Goal: Task Accomplishment & Management: Complete application form

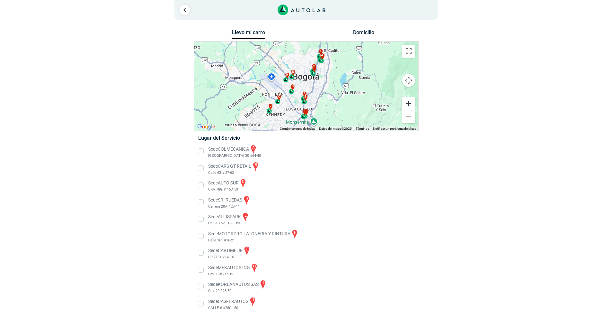
click at [410, 105] on button "Ampliar" at bounding box center [408, 103] width 13 height 13
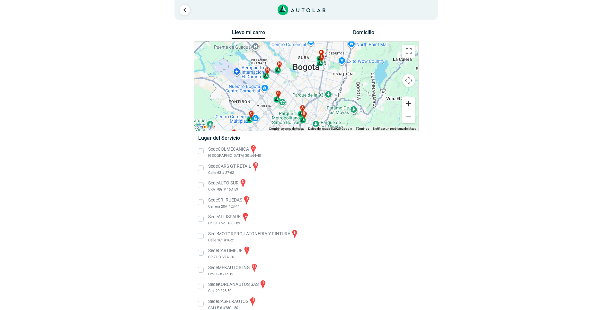
click at [409, 103] on button "Ampliar" at bounding box center [408, 103] width 13 height 13
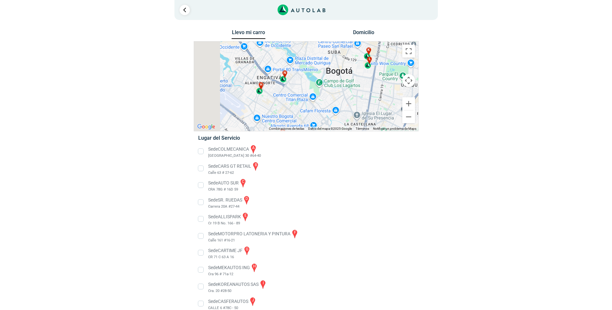
drag, startPoint x: 233, startPoint y: 77, endPoint x: 268, endPoint y: 101, distance: 43.2
click at [268, 101] on div "a b c d e f g" at bounding box center [306, 85] width 224 height 89
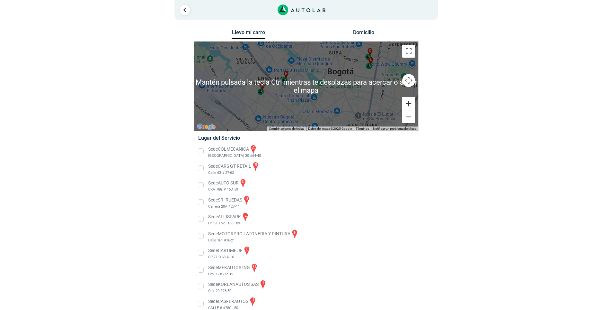
click at [409, 102] on button "Ampliar" at bounding box center [408, 103] width 13 height 13
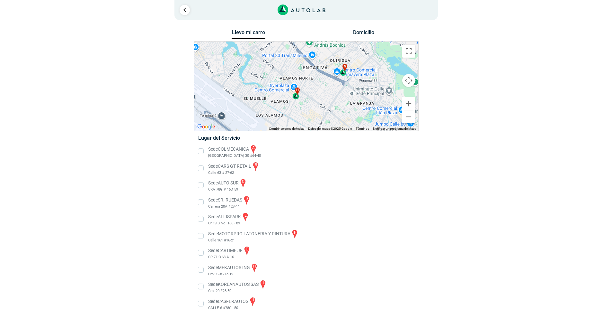
drag, startPoint x: 260, startPoint y: 104, endPoint x: 340, endPoint y: 100, distance: 80.1
click at [340, 100] on div "a b c d e f g" at bounding box center [306, 85] width 224 height 89
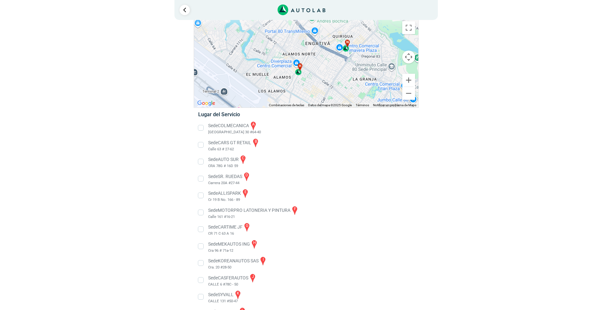
scroll to position [13, 0]
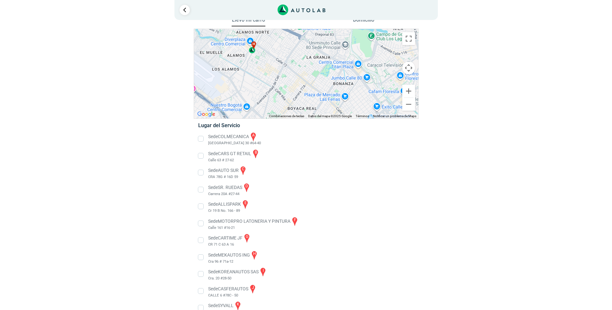
drag, startPoint x: 357, startPoint y: 95, endPoint x: 307, endPoint y: 59, distance: 61.6
click at [308, 60] on div "a b c d e f g" at bounding box center [306, 73] width 224 height 89
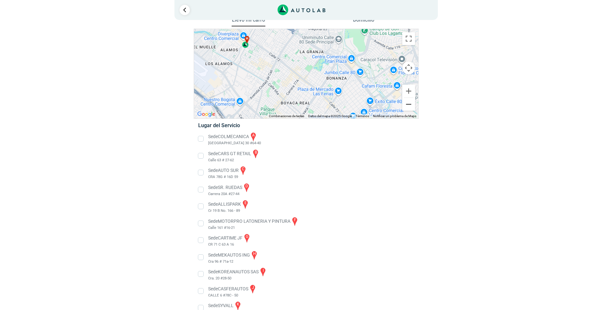
click at [408, 107] on button "Reducir" at bounding box center [408, 104] width 13 height 13
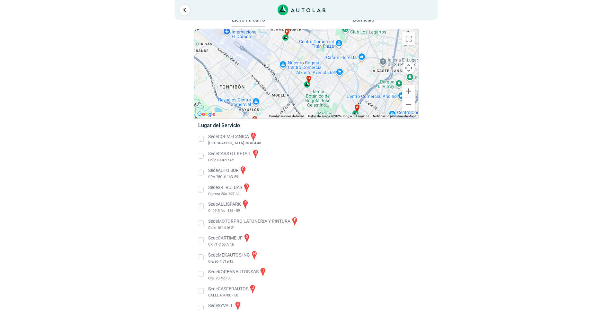
drag, startPoint x: 340, startPoint y: 83, endPoint x: 345, endPoint y: 69, distance: 14.9
click at [345, 69] on div "a b c d e f g" at bounding box center [306, 73] width 224 height 89
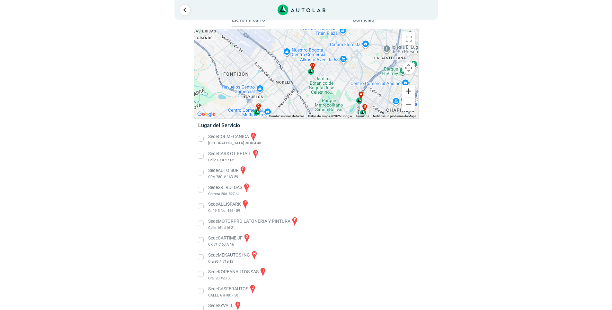
click at [408, 90] on button "Ampliar" at bounding box center [408, 91] width 13 height 13
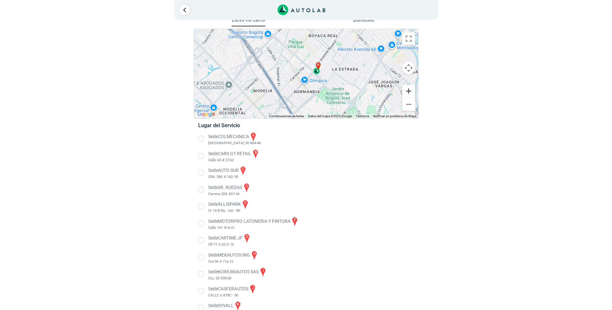
click at [408, 90] on button "Ampliar" at bounding box center [408, 91] width 13 height 13
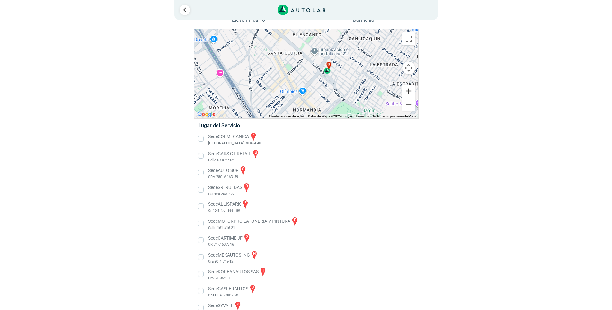
click at [414, 90] on button "Ampliar" at bounding box center [408, 91] width 13 height 13
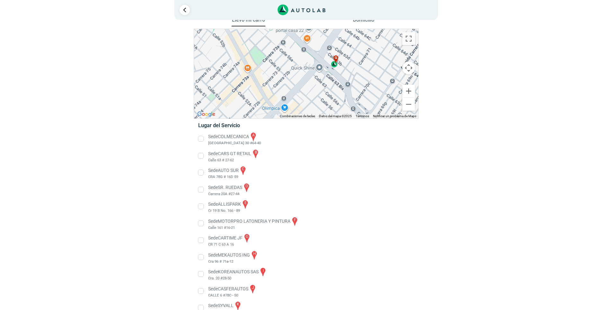
drag, startPoint x: 371, startPoint y: 86, endPoint x: 330, endPoint y: 79, distance: 41.8
click at [330, 79] on div "a b c d e f g" at bounding box center [306, 73] width 224 height 89
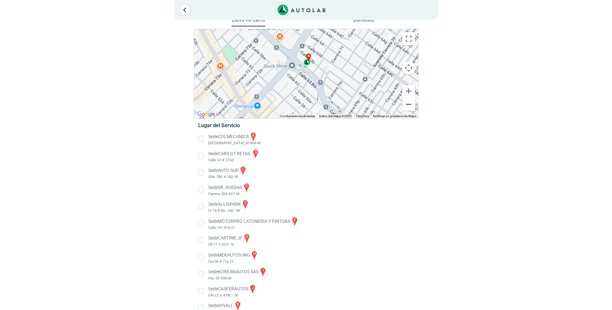
click at [407, 104] on button "Reducir" at bounding box center [408, 104] width 13 height 13
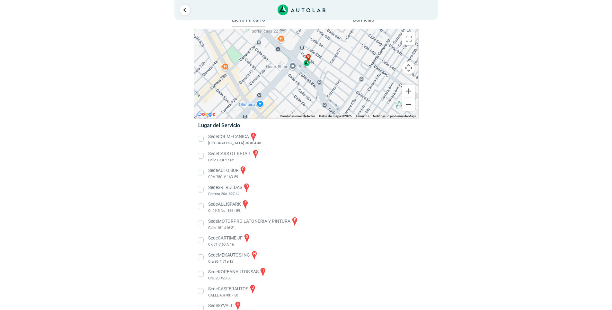
click at [407, 104] on button "Reducir" at bounding box center [408, 104] width 13 height 13
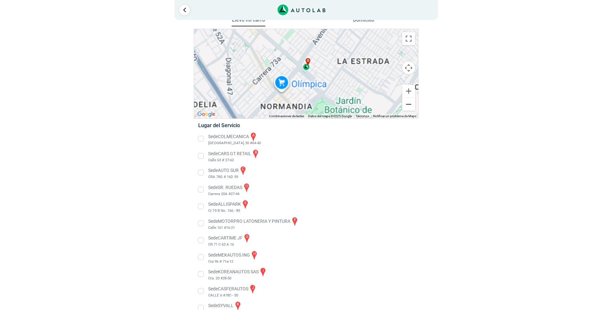
click at [407, 104] on button "Reducir" at bounding box center [408, 104] width 13 height 13
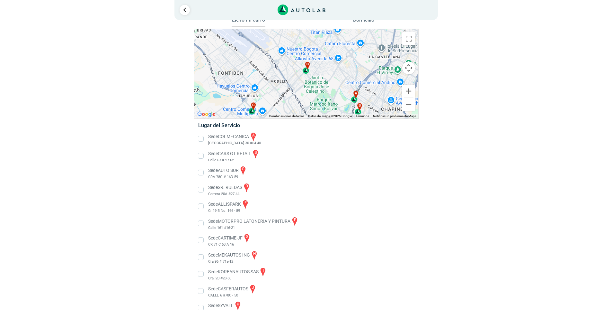
drag, startPoint x: 331, startPoint y: 97, endPoint x: 335, endPoint y: 59, distance: 38.8
click at [335, 59] on div "a b c d e f g" at bounding box center [306, 73] width 224 height 89
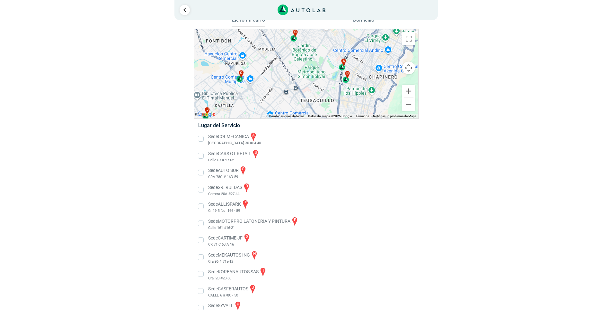
drag, startPoint x: 368, startPoint y: 63, endPoint x: 348, endPoint y: 87, distance: 31.3
click at [348, 86] on div "a b c d e f g" at bounding box center [306, 73] width 224 height 89
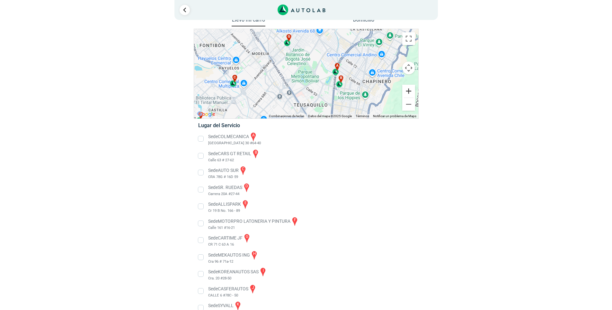
click at [408, 90] on button "Ampliar" at bounding box center [408, 91] width 13 height 13
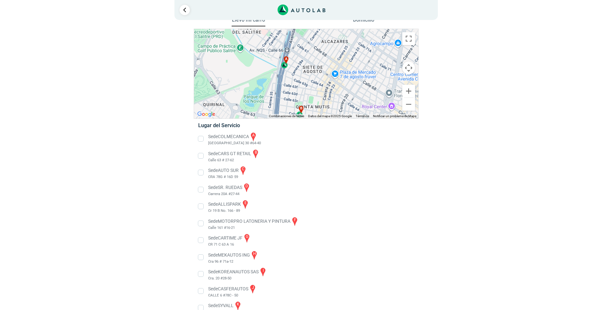
drag, startPoint x: 349, startPoint y: 70, endPoint x: 224, endPoint y: 68, distance: 124.7
click at [203, 68] on div "a b c d e f g" at bounding box center [306, 73] width 224 height 89
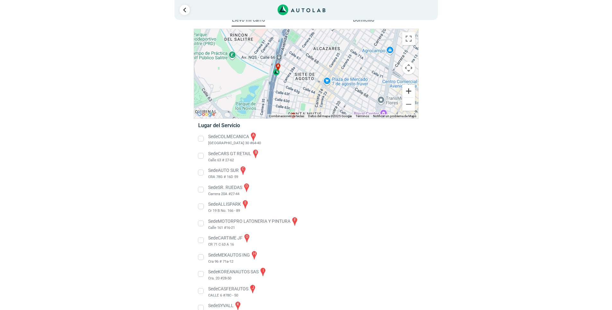
click at [410, 92] on button "Ampliar" at bounding box center [408, 91] width 13 height 13
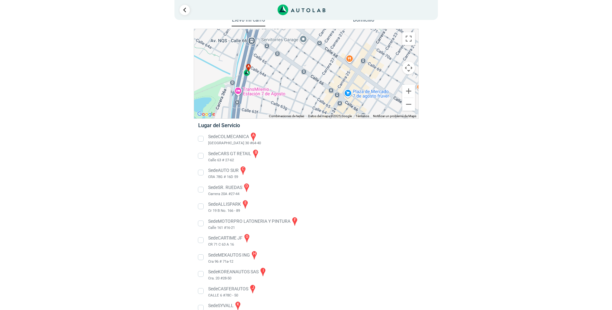
click at [248, 74] on div "a" at bounding box center [247, 70] width 7 height 12
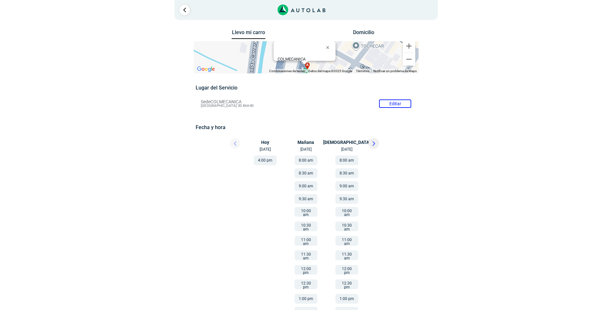
click at [377, 140] on button at bounding box center [374, 143] width 11 height 11
